Goal: Information Seeking & Learning: Learn about a topic

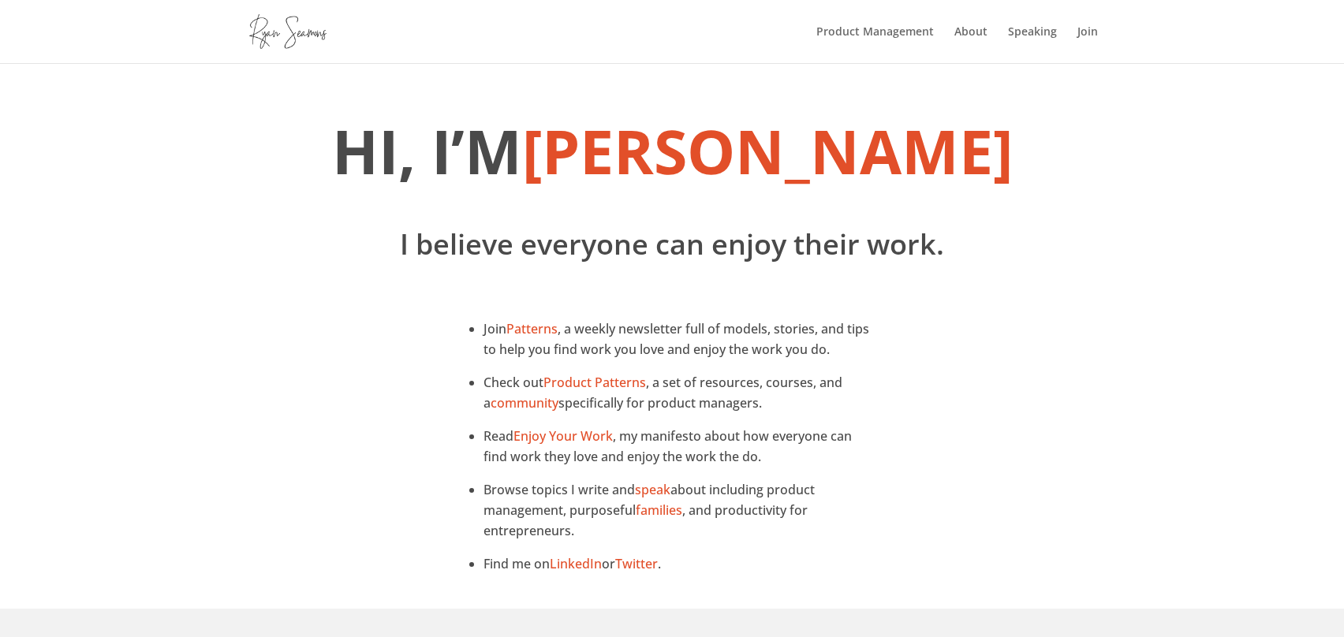
click at [296, 34] on img at bounding box center [287, 31] width 77 height 34
click at [1217, 265] on div "Hi, I’m [PERSON_NAME] I believe everyone can enjoy their work." at bounding box center [672, 187] width 1344 height 249
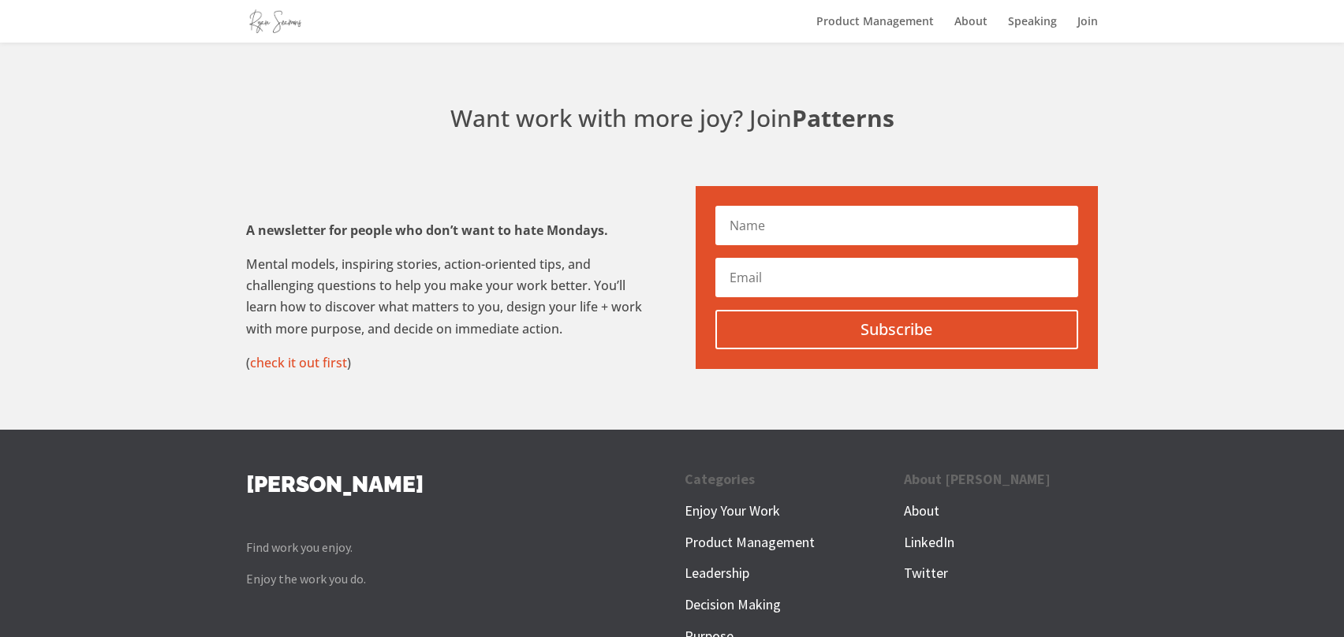
scroll to position [549, 0]
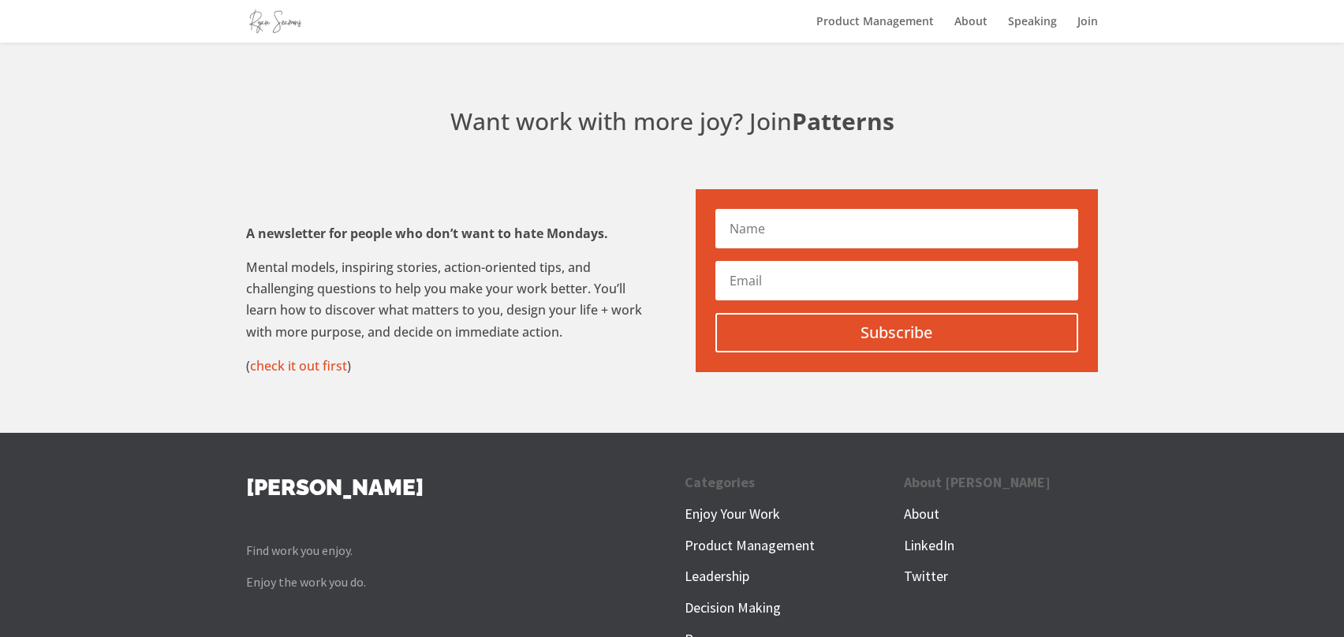
drag, startPoint x: 245, startPoint y: 222, endPoint x: 546, endPoint y: 337, distance: 322.7
click at [544, 336] on div "Want work with more joy? Join Patterns A newsletter for people who don’t want t…" at bounding box center [672, 235] width 1344 height 393
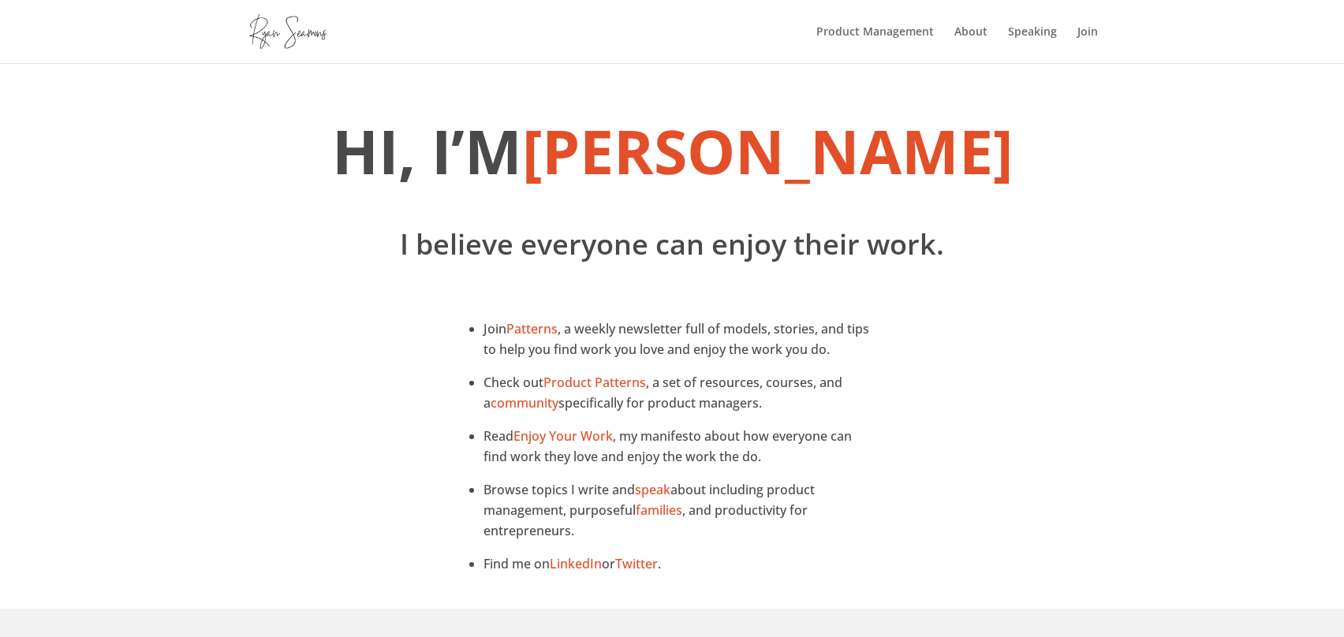
scroll to position [0, 0]
click at [975, 34] on link "About" at bounding box center [970, 44] width 33 height 37
click at [1220, 375] on div "Join Patterns , a weekly newsletter full of models, stories, and tips to help y…" at bounding box center [672, 459] width 1344 height 300
click at [1183, 377] on div "Join Patterns , a weekly newsletter full of models, stories, and tips to help y…" at bounding box center [672, 459] width 1344 height 300
click at [878, 33] on link "Product Management" at bounding box center [874, 44] width 117 height 37
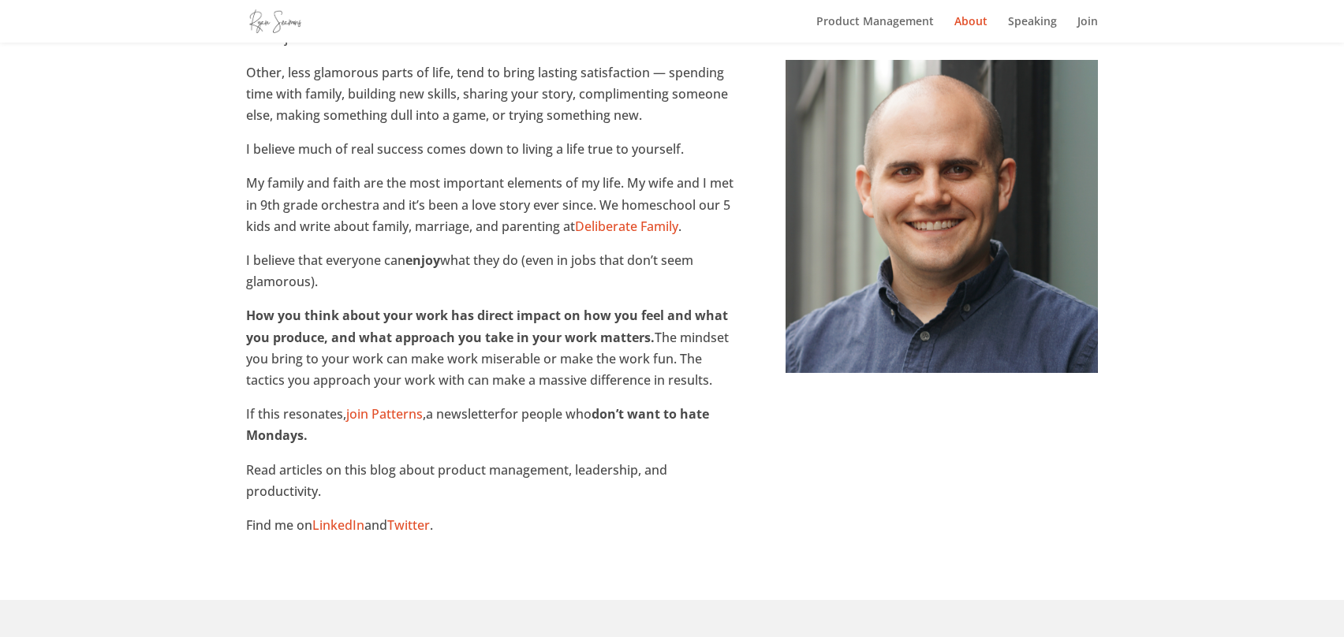
scroll to position [408, 0]
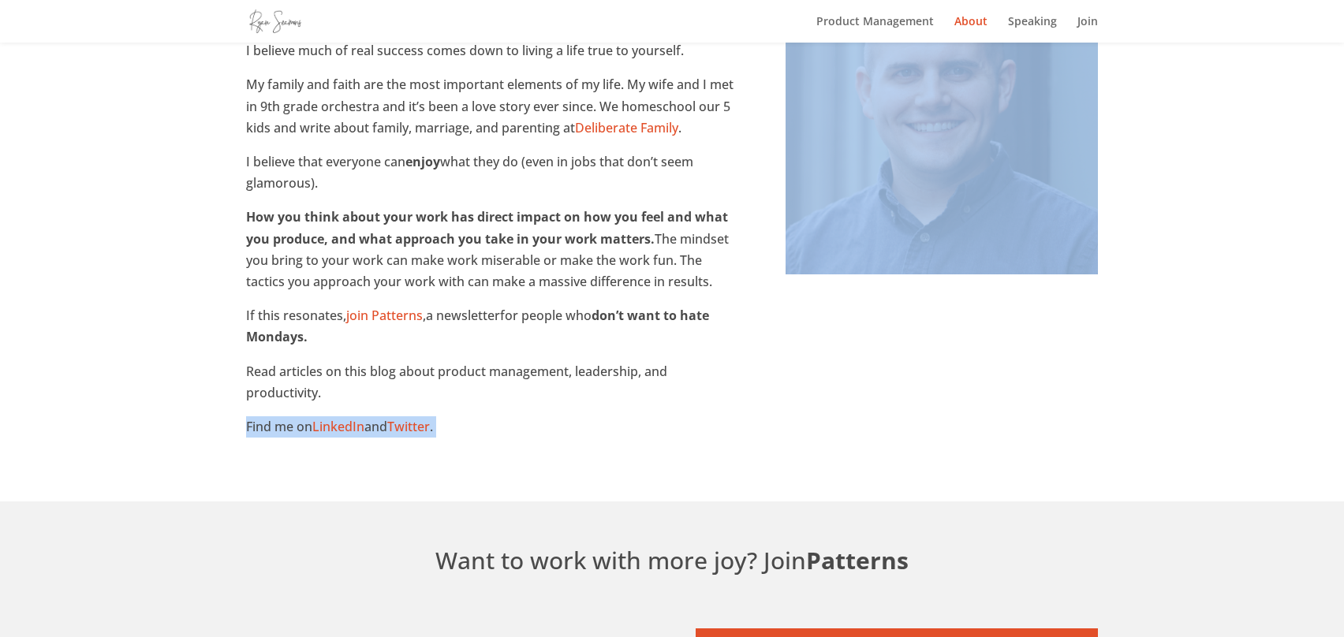
drag, startPoint x: 247, startPoint y: 345, endPoint x: 483, endPoint y: 382, distance: 238.7
click at [483, 382] on div "Hi, I’m Ryan. I help people find and do work they enjoy. I’m a partner at Sprin…" at bounding box center [672, 67] width 1344 height 867
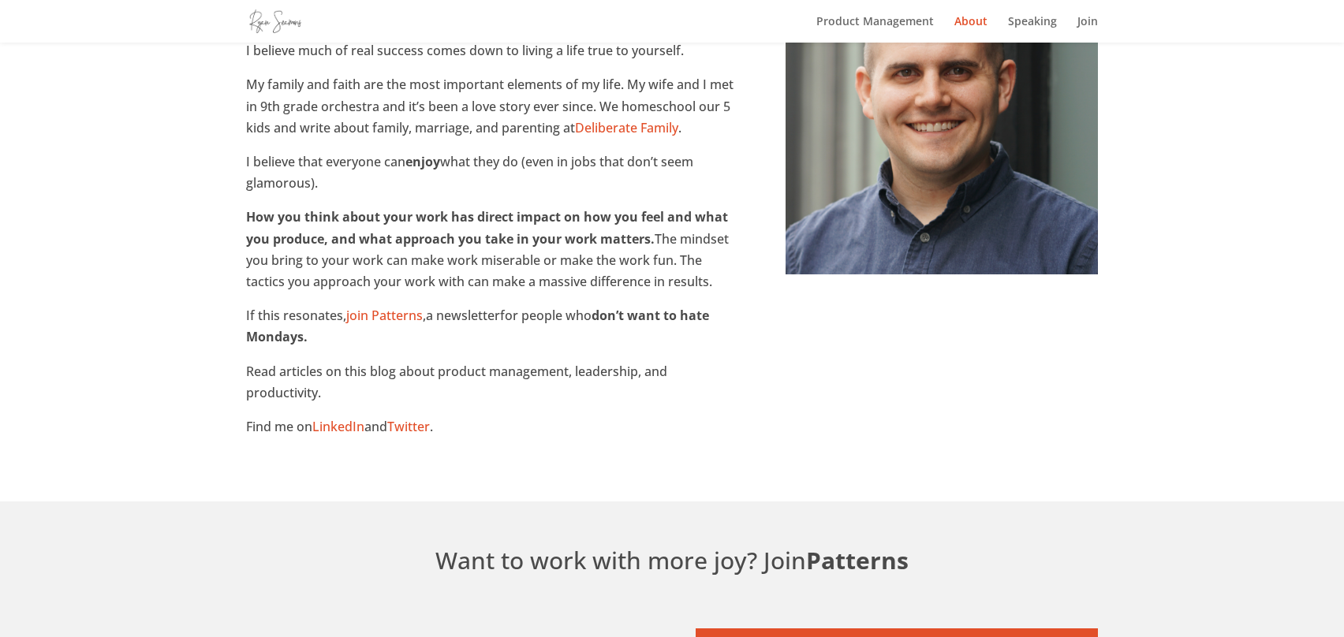
click at [804, 415] on div "Hi, I’m Ryan. I help people find and do work they enjoy. I’m a partner at Sprin…" at bounding box center [672, 68] width 852 height 782
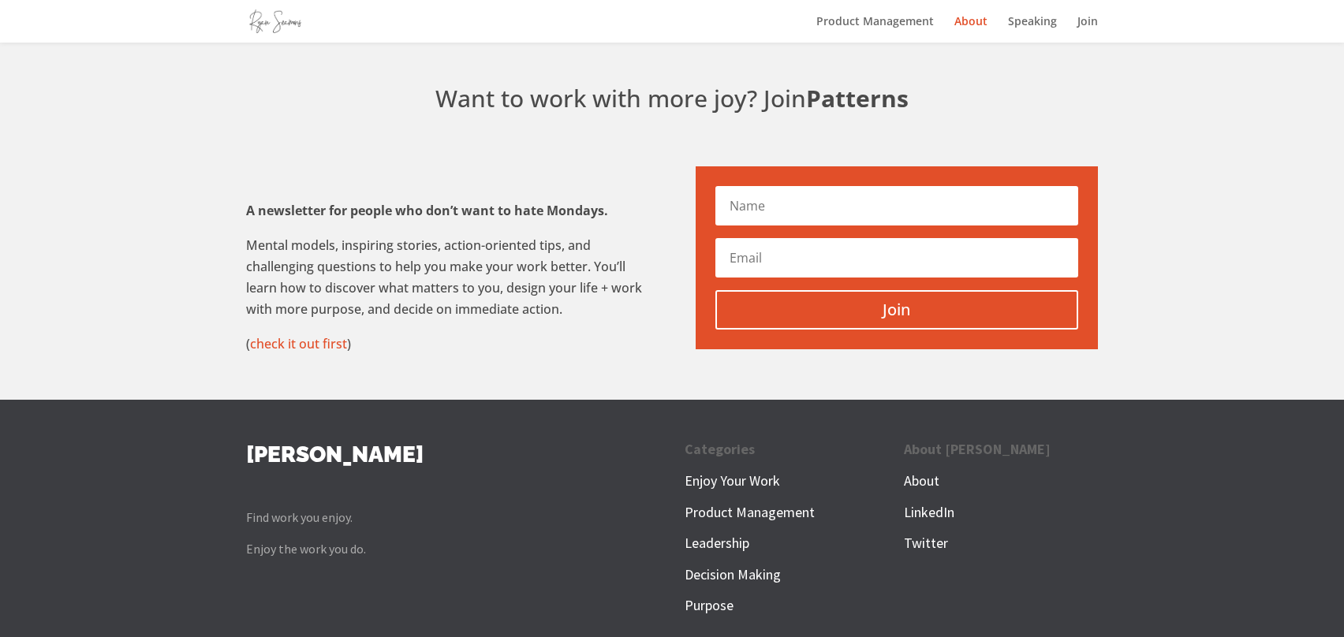
scroll to position [864, 0]
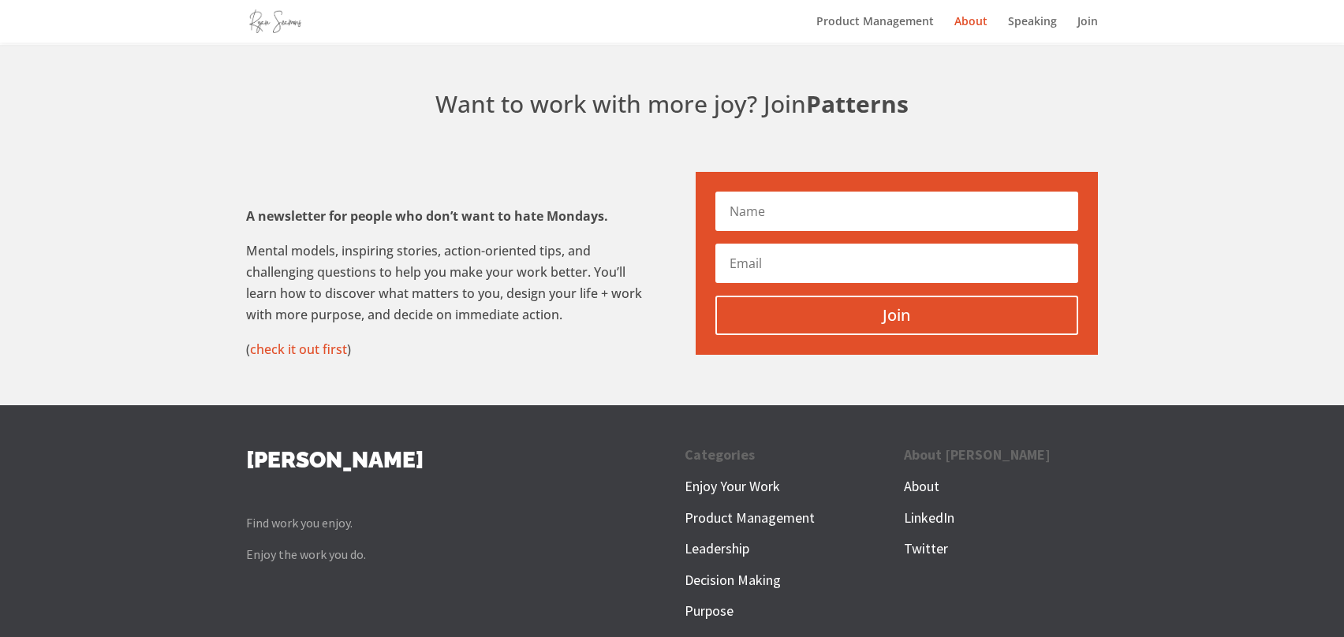
click at [914, 477] on span "About" at bounding box center [921, 486] width 35 height 18
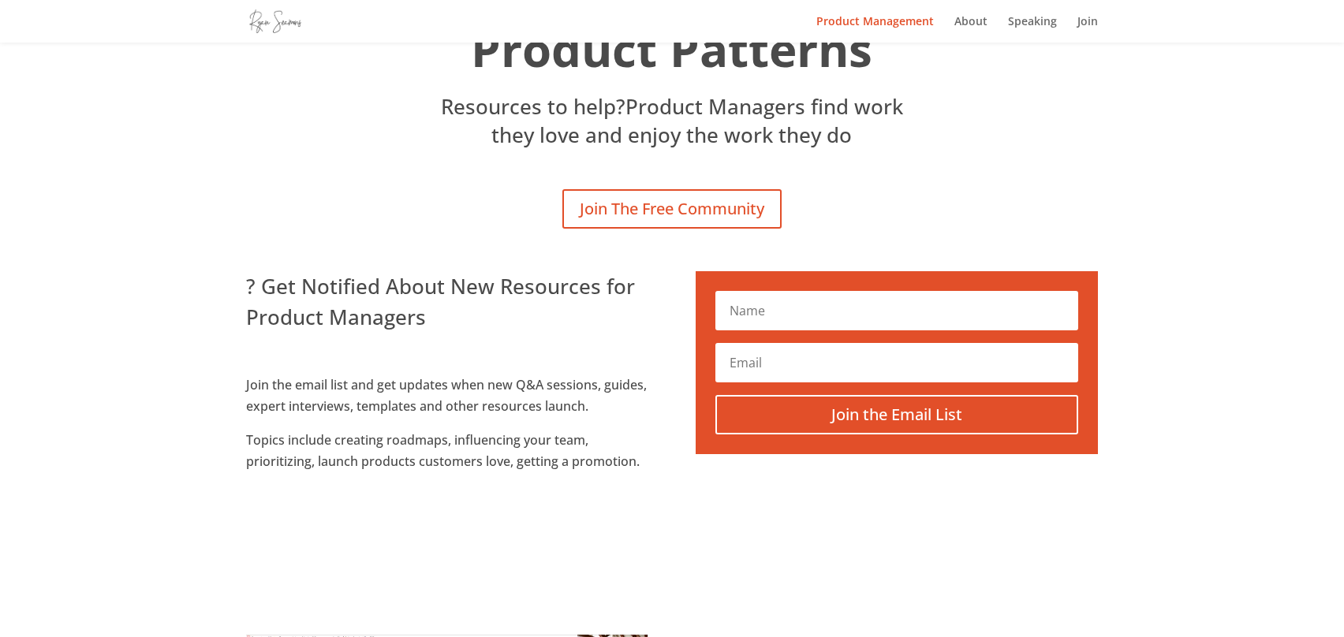
scroll to position [99, 0]
